Goal: Transaction & Acquisition: Purchase product/service

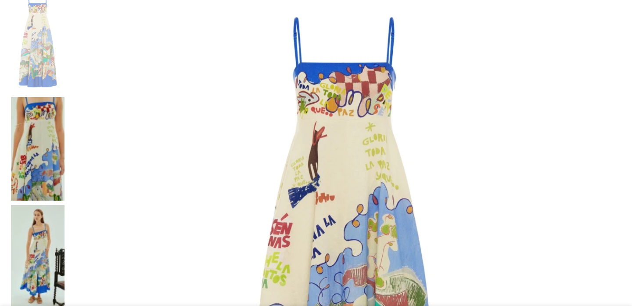
scroll to position [195, 0]
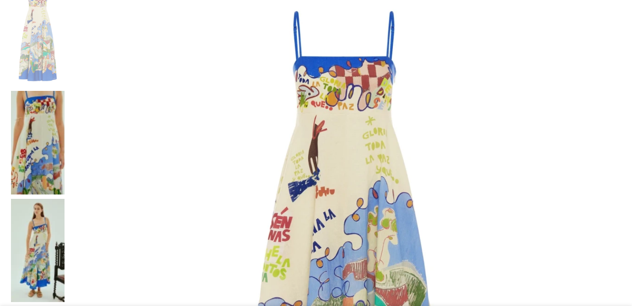
click at [264, 103] on img at bounding box center [345, 259] width 552 height 552
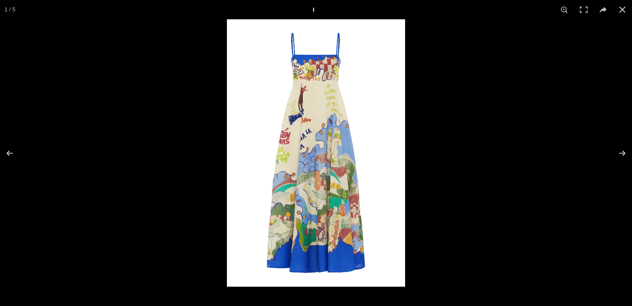
scroll to position [0, 185]
click at [615, 156] on button at bounding box center [616, 153] width 31 height 44
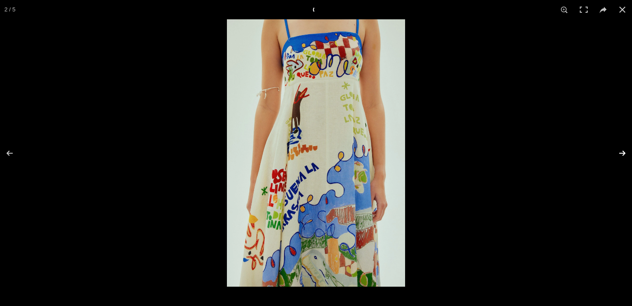
click at [621, 150] on button at bounding box center [616, 153] width 31 height 44
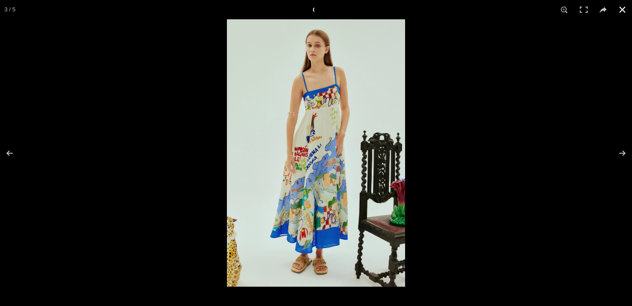
click at [627, 10] on button at bounding box center [621, 9] width 19 height 19
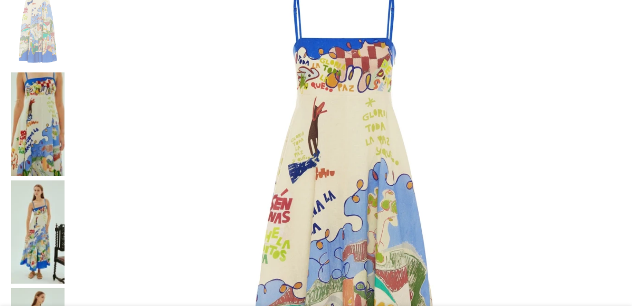
scroll to position [0, 277]
click at [64, 180] on img at bounding box center [38, 232] width 54 height 104
click at [64, 72] on img at bounding box center [38, 124] width 54 height 104
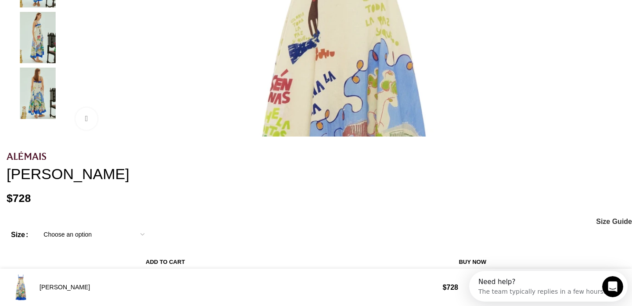
scroll to position [0, 0]
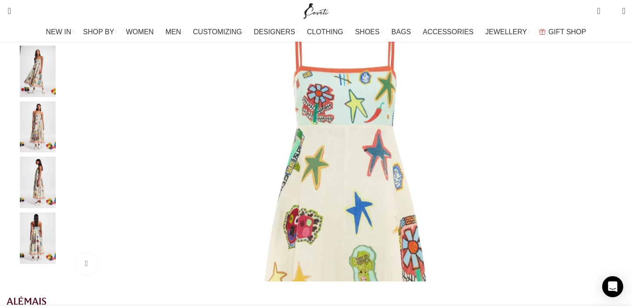
scroll to position [190, 0]
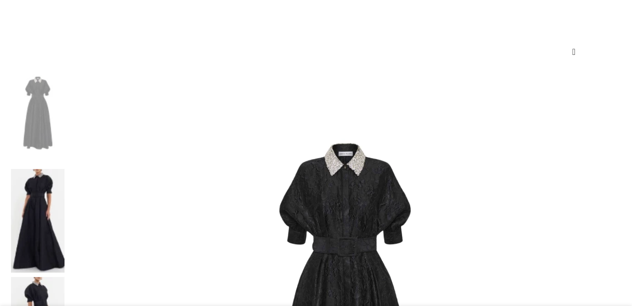
scroll to position [89, 0]
